Goal: Task Accomplishment & Management: Use online tool/utility

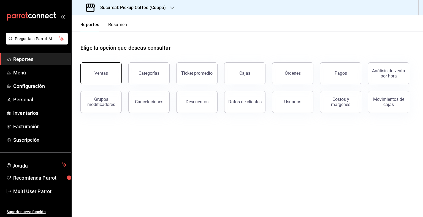
click at [120, 77] on div "Ventas" at bounding box center [98, 70] width 48 height 29
click at [104, 67] on button "Ventas" at bounding box center [100, 73] width 41 height 22
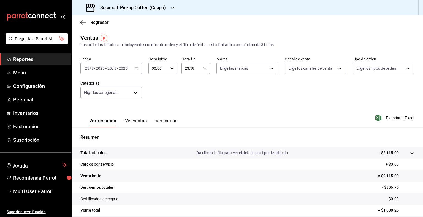
click at [135, 67] on icon "button" at bounding box center [136, 69] width 4 height 4
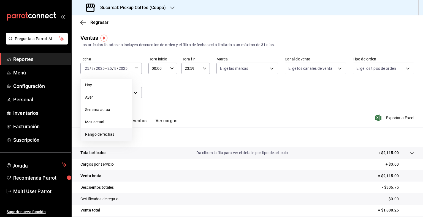
click at [107, 133] on span "Rango de fechas" at bounding box center [106, 135] width 43 height 6
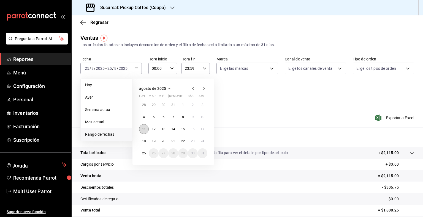
click at [141, 130] on button "11" at bounding box center [144, 129] width 10 height 10
click at [204, 128] on abbr "17" at bounding box center [203, 129] width 4 height 4
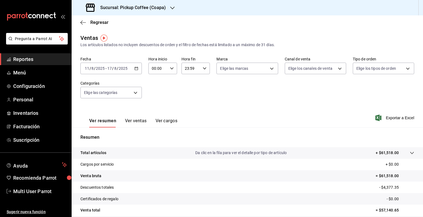
click at [134, 67] on icon "button" at bounding box center [136, 69] width 4 height 4
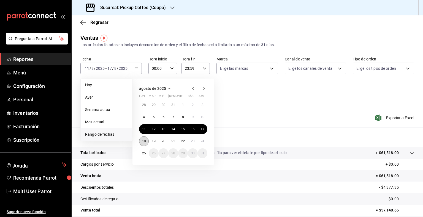
click at [145, 140] on abbr "18" at bounding box center [144, 142] width 4 height 4
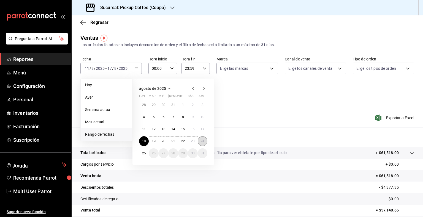
click at [203, 140] on abbr "24" at bounding box center [203, 142] width 4 height 4
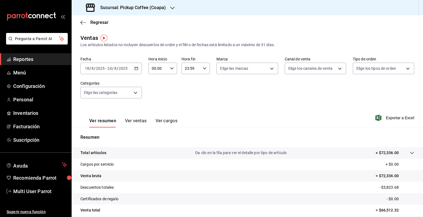
click at [173, 9] on icon "button" at bounding box center [172, 8] width 4 height 4
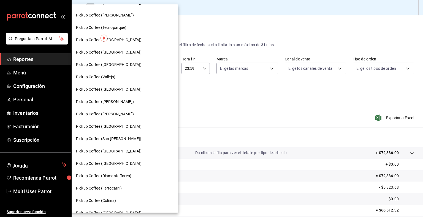
scroll to position [136, 0]
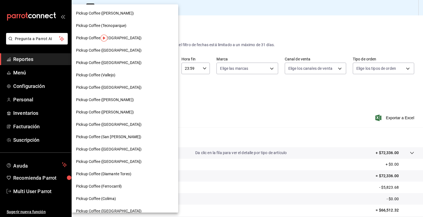
click at [126, 137] on span "Pickup Coffee (San [PERSON_NAME])" at bounding box center [108, 137] width 65 height 6
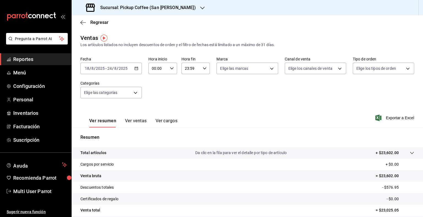
click at [137, 69] on icon "button" at bounding box center [136, 69] width 4 height 4
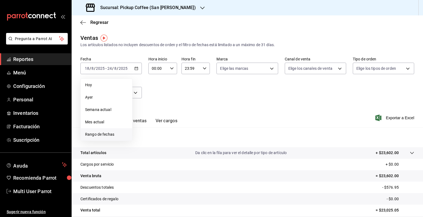
click at [112, 133] on span "Rango de fechas" at bounding box center [106, 135] width 43 height 6
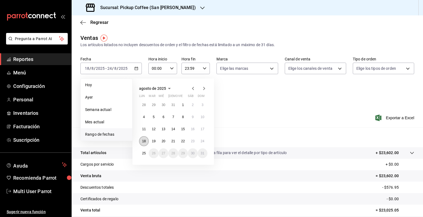
click at [145, 140] on abbr "18" at bounding box center [144, 142] width 4 height 4
click at [201, 140] on abbr "24" at bounding box center [203, 142] width 4 height 4
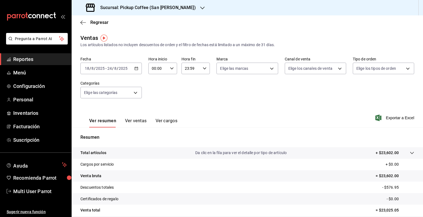
click at [182, 13] on div "Sucursal: Pickup Coffee (San [PERSON_NAME])" at bounding box center [141, 7] width 131 height 15
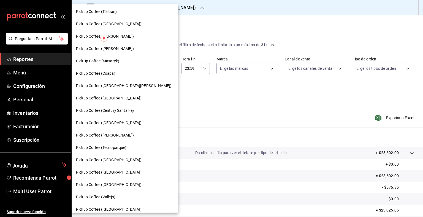
scroll to position [14, 0]
click at [117, 95] on div "Pickup Coffee ([GEOGRAPHIC_DATA])" at bounding box center [125, 98] width 98 height 6
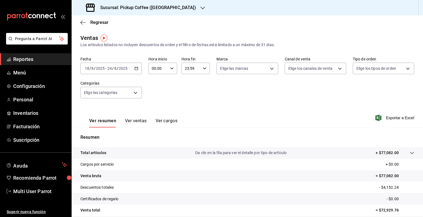
click at [200, 7] on icon "button" at bounding box center [202, 8] width 4 height 4
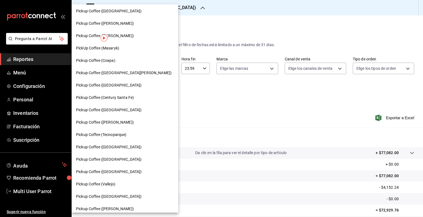
scroll to position [27, 0]
click at [133, 26] on div "Pickup Coffee ([PERSON_NAME])" at bounding box center [125, 23] width 107 height 12
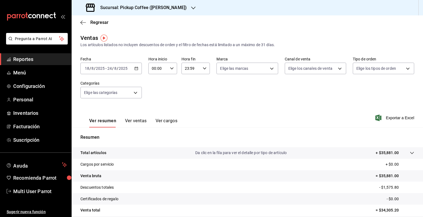
click at [173, 4] on div "Sucursal: Pickup Coffee ([PERSON_NAME])" at bounding box center [137, 7] width 122 height 15
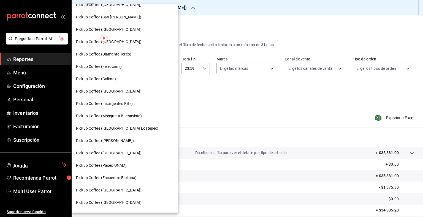
scroll to position [266, 0]
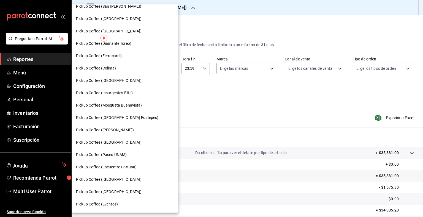
click at [110, 157] on span "Pickup Coffee (Paseo UNAM)" at bounding box center [101, 155] width 51 height 6
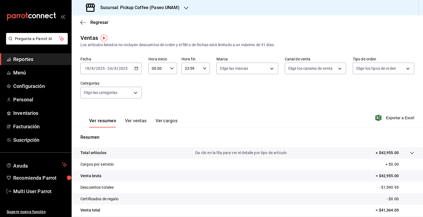
click at [183, 5] on div "Sucursal: Pickup Coffee (Paseo UNAM)" at bounding box center [133, 7] width 114 height 15
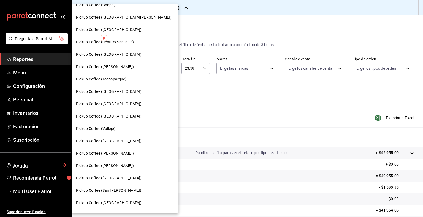
scroll to position [82, 0]
click at [233, 122] on div at bounding box center [211, 108] width 423 height 217
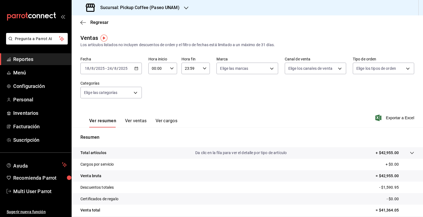
click at [176, 6] on h3 "Sucursal: Pickup Coffee (Paseo UNAM)" at bounding box center [138, 7] width 84 height 7
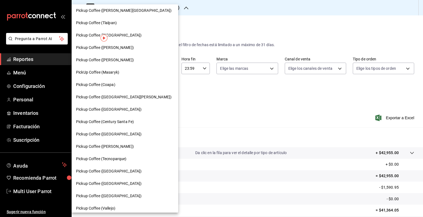
scroll to position [0, 0]
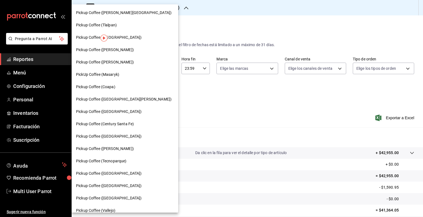
click at [124, 25] on div "Pickup Coffee (Tlalpan)" at bounding box center [125, 25] width 98 height 6
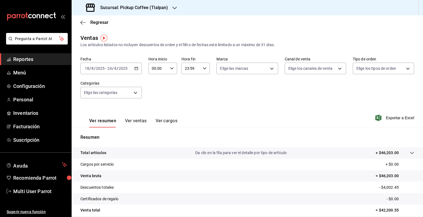
click at [169, 6] on div "Sucursal: Pickup Coffee (Tlalpan)" at bounding box center [127, 7] width 103 height 15
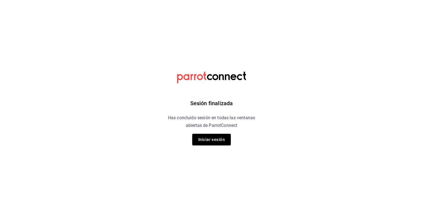
click at [111, 0] on html "Sesión finalizada Has concluido sesión en todas las ventanas abiertas de Parrot…" at bounding box center [211, 0] width 423 height 0
click at [207, 143] on button "Iniciar sesión" at bounding box center [211, 140] width 39 height 12
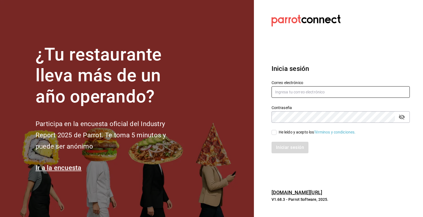
click at [305, 95] on input "text" at bounding box center [340, 92] width 138 height 12
type input "multiuser@pickup.com"
click at [274, 131] on input "He leído y acepto los Términos y condiciones." at bounding box center [273, 132] width 5 height 5
checkbox input "true"
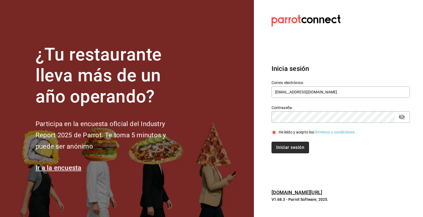
click at [282, 145] on button "Iniciar sesión" at bounding box center [289, 148] width 37 height 12
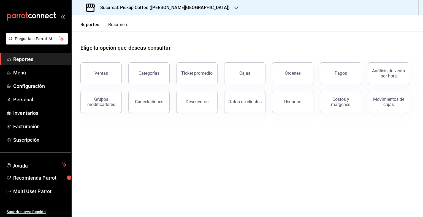
click at [171, 7] on h3 "Sucursal: Pickup Coffee (Quintana Roo)" at bounding box center [163, 7] width 134 height 7
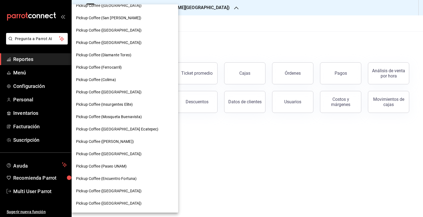
scroll to position [266, 0]
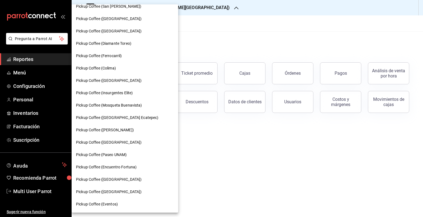
click at [194, 170] on div at bounding box center [211, 108] width 423 height 217
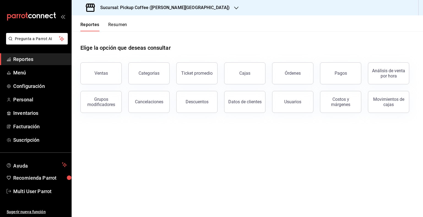
click at [172, 4] on h3 "Sucursal: Pickup Coffee (Quintana Roo)" at bounding box center [163, 7] width 134 height 7
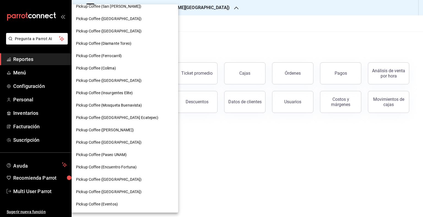
click at [128, 93] on span "Pickup Coffee (Insurgentes Elite)" at bounding box center [104, 93] width 57 height 6
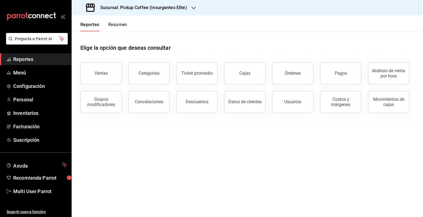
drag, startPoint x: 102, startPoint y: 76, endPoint x: 142, endPoint y: 58, distance: 43.6
click at [103, 76] on button "Ventas" at bounding box center [100, 73] width 41 height 22
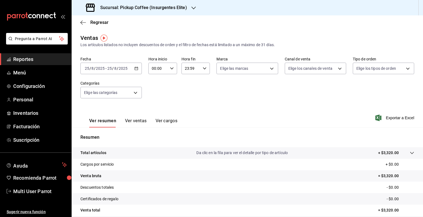
click at [131, 70] on div "2025-08-25 25 / 8 / 2025 - 2025-08-25 25 / 8 / 2025" at bounding box center [110, 69] width 61 height 12
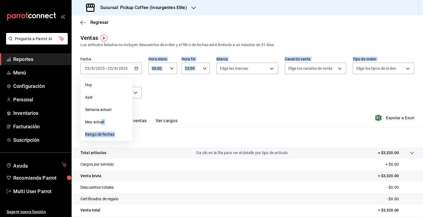
drag, startPoint x: 101, startPoint y: 124, endPoint x: 100, endPoint y: 141, distance: 17.6
click at [100, 141] on div "Ventas Los artículos listados no incluyen descuentos de orden y el filtro de fe…" at bounding box center [247, 144] width 351 height 221
click at [105, 133] on span "Rango de fechas" at bounding box center [106, 135] width 43 height 6
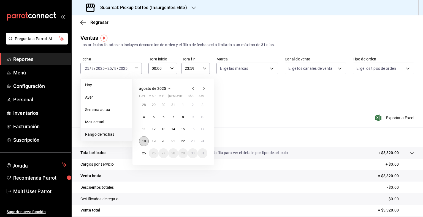
click at [141, 143] on button "18" at bounding box center [144, 142] width 10 height 10
click at [203, 141] on abbr "24" at bounding box center [203, 142] width 4 height 4
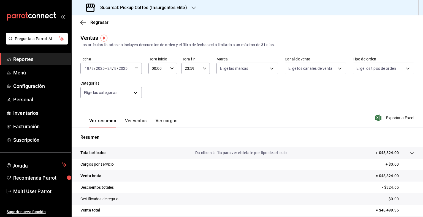
click at [177, 8] on h3 "Sucursal: Pickup Coffee (Insurgentes Elite)" at bounding box center [141, 7] width 91 height 7
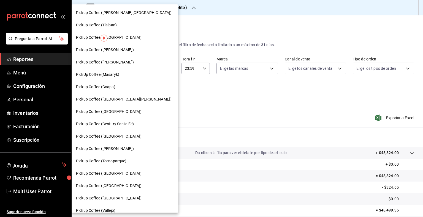
click at [118, 23] on div "Pickup Coffee (Tlalpan)" at bounding box center [125, 25] width 98 height 6
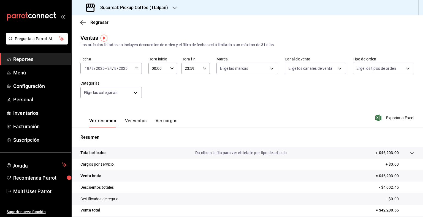
click at [173, 5] on div at bounding box center [174, 8] width 4 height 6
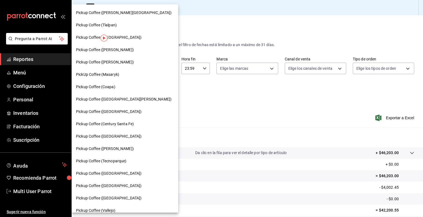
click at [124, 197] on span "Pickup Coffee ([GEOGRAPHIC_DATA])" at bounding box center [109, 199] width 66 height 6
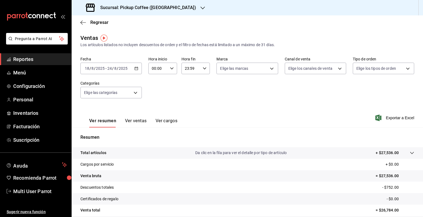
click at [135, 68] on \(Stroke\) "button" at bounding box center [136, 68] width 3 height 3
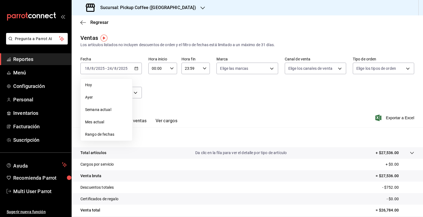
click at [255, 102] on div "Fecha 2025-08-18 18 / 8 / 2025 - 2025-08-24 24 / 8 / 2025 Hoy Ayer Semana actua…" at bounding box center [247, 81] width 334 height 48
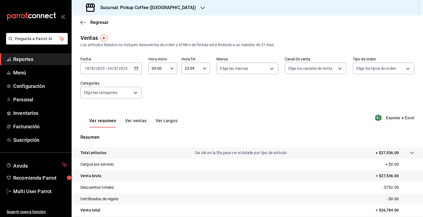
click at [182, 9] on h3 "Sucursal: Pickup Coffee (Parque México)" at bounding box center [146, 7] width 100 height 7
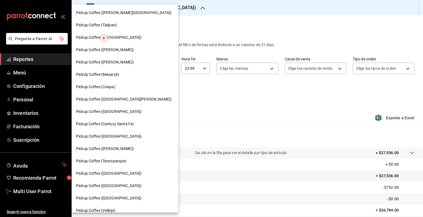
click at [246, 25] on div at bounding box center [211, 108] width 423 height 217
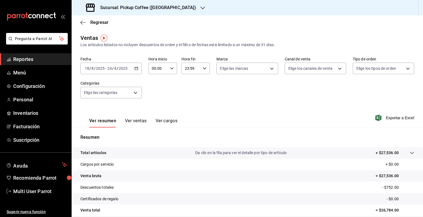
click at [186, 6] on div "Sucursal: Pickup Coffee (Parque México)" at bounding box center [141, 7] width 131 height 15
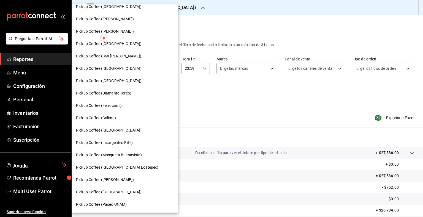
scroll to position [215, 0]
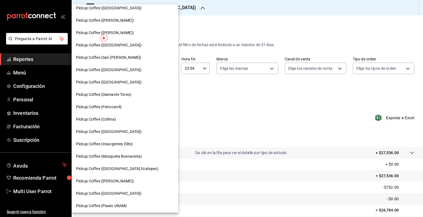
click at [126, 149] on div "Pickup Coffee (Insurgentes Elite)" at bounding box center [125, 144] width 107 height 12
